Goal: Task Accomplishment & Management: Manage account settings

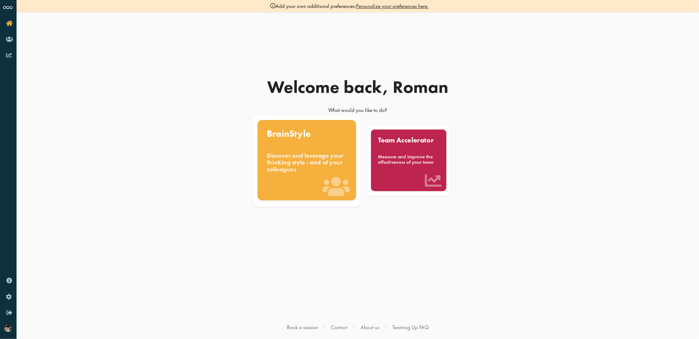
click at [302, 156] on div "Discover and leverage your thinking style - and of your colleagues" at bounding box center [307, 162] width 80 height 21
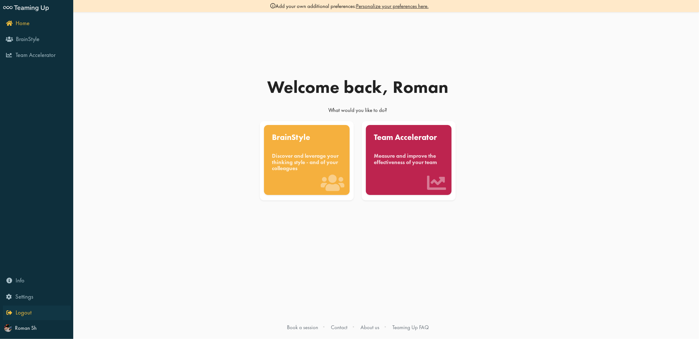
click at [9, 237] on icon "Logout" at bounding box center [18, 313] width 25 height 6
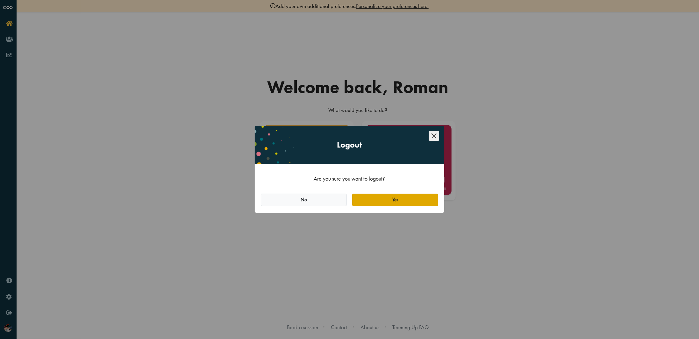
click at [392, 202] on button "Yes" at bounding box center [395, 200] width 86 height 13
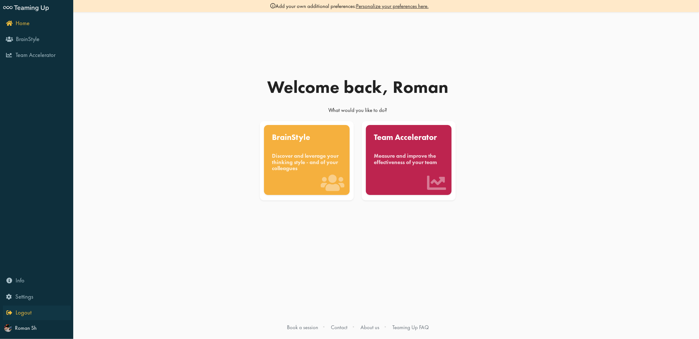
click at [9, 311] on icon "Logout" at bounding box center [18, 313] width 25 height 6
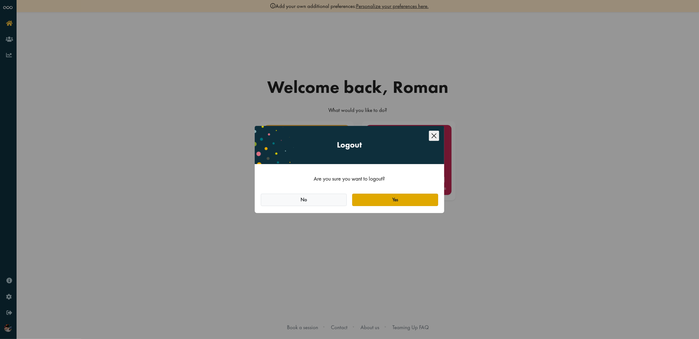
click at [391, 201] on button "Yes" at bounding box center [395, 200] width 86 height 13
